Goal: Task Accomplishment & Management: Manage account settings

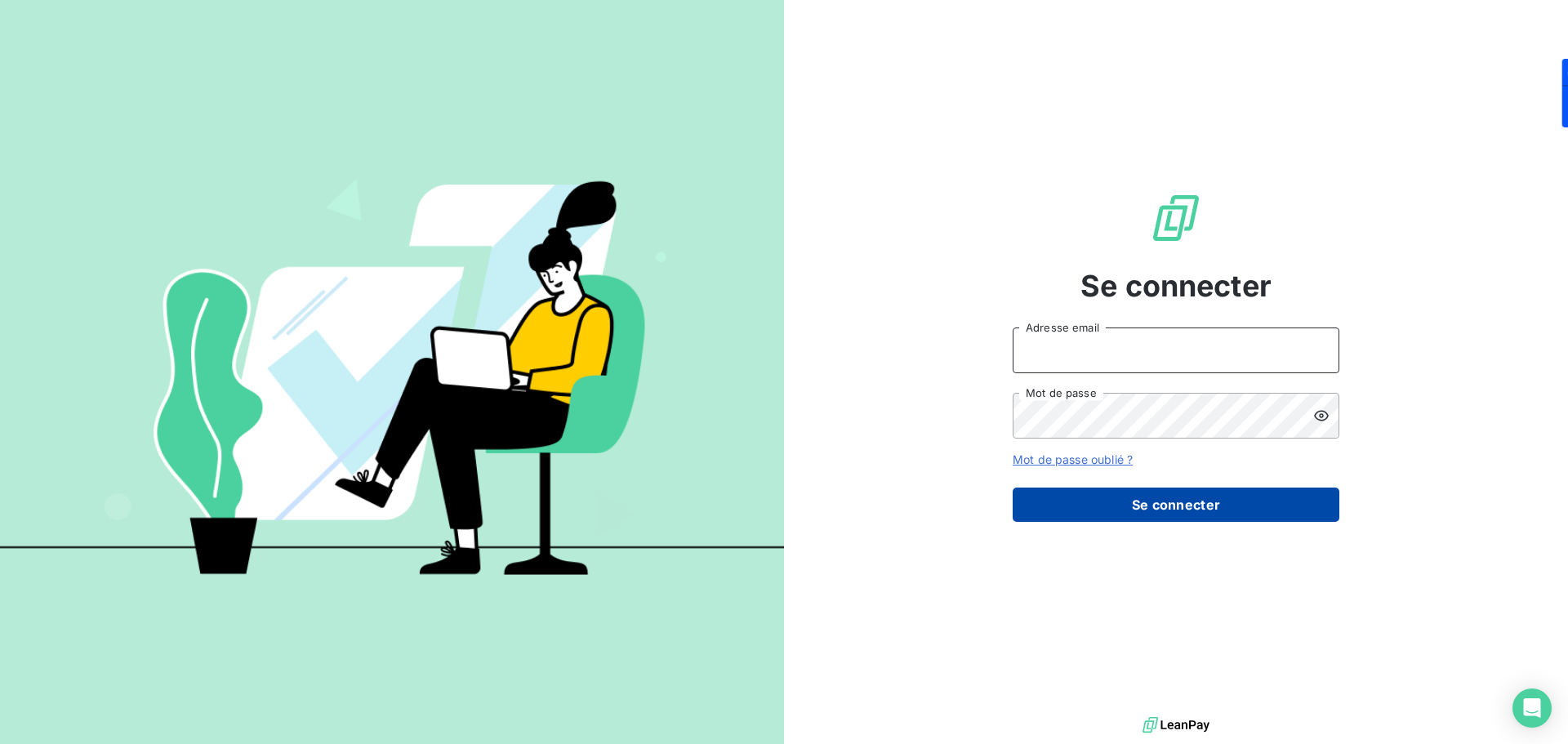
type input "simon.gallard@tduconsulting.com"
click at [1215, 498] on button "Se connecter" at bounding box center [1176, 504] width 327 height 34
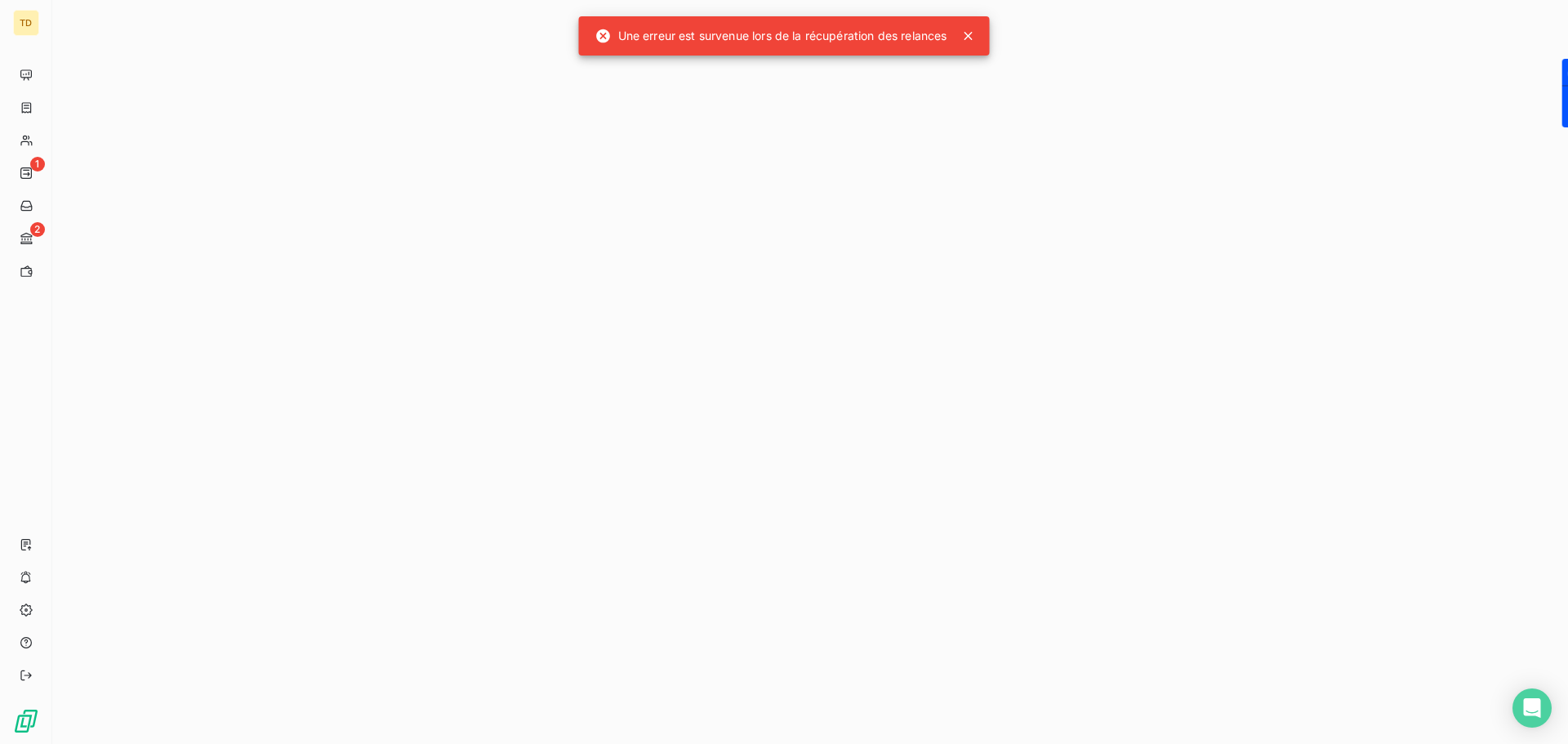
click at [970, 36] on icon at bounding box center [969, 36] width 8 height 8
